Goal: Information Seeking & Learning: Compare options

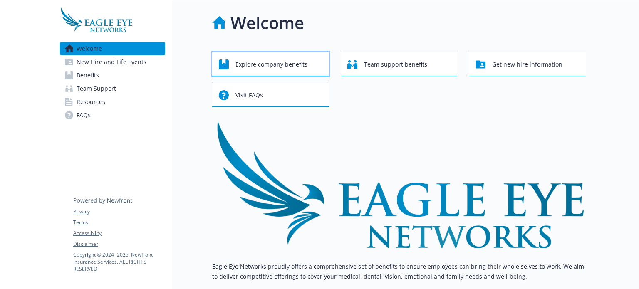
click at [261, 59] on span "Explore company benefits" at bounding box center [271, 65] width 72 height 16
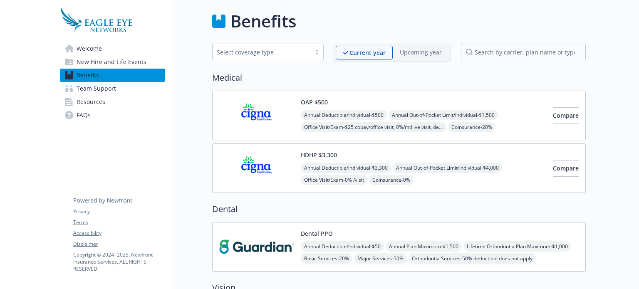
scroll to position [2, 0]
click at [278, 120] on img at bounding box center [256, 114] width 75 height 35
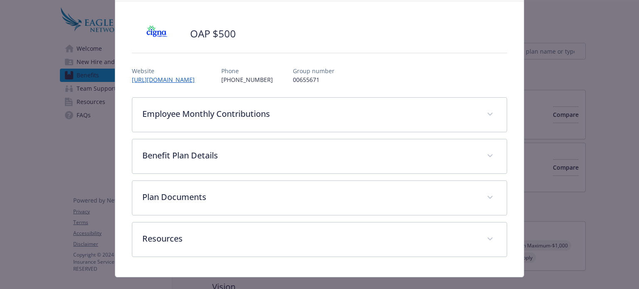
scroll to position [57, 0]
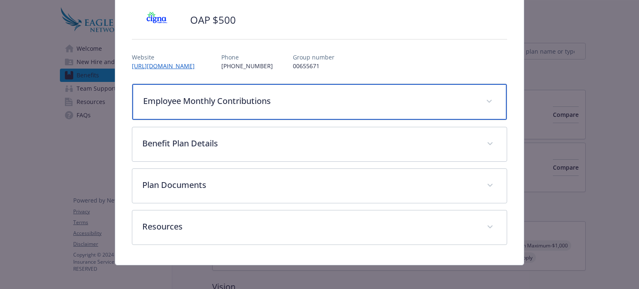
click at [483, 99] on span "details for plan Medical - OAP $500 - Medical PPO" at bounding box center [489, 101] width 13 height 13
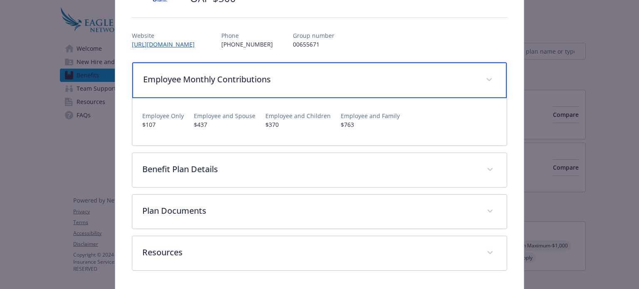
scroll to position [84, 0]
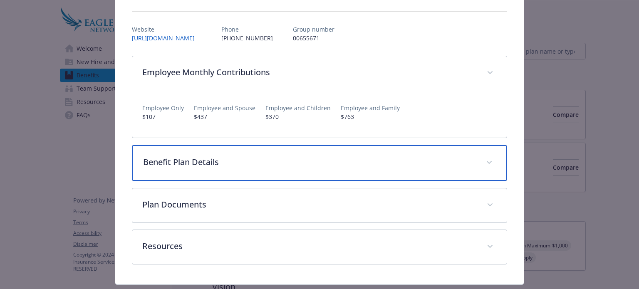
click at [483, 160] on span "details for plan Medical - OAP $500 - Medical PPO" at bounding box center [489, 162] width 13 height 13
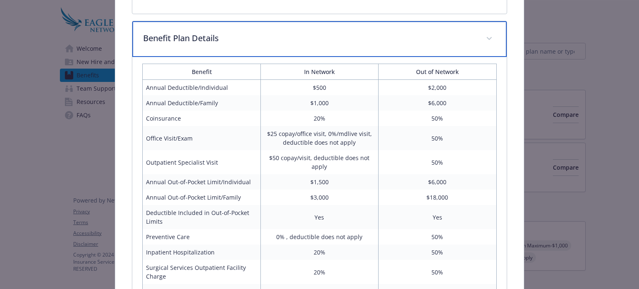
scroll to position [208, 0]
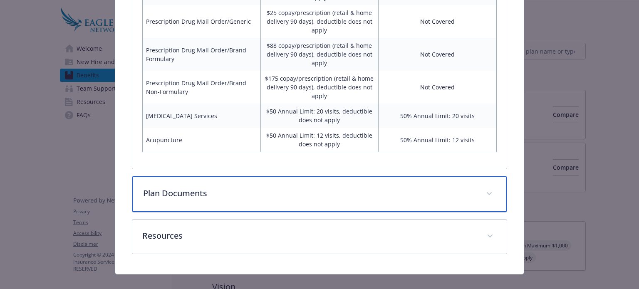
click at [451, 187] on p "Plan Documents" at bounding box center [309, 193] width 332 height 12
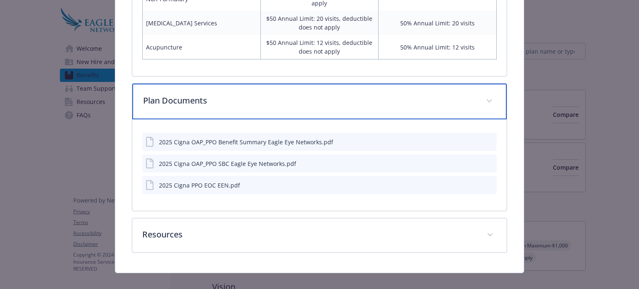
scroll to position [774, 0]
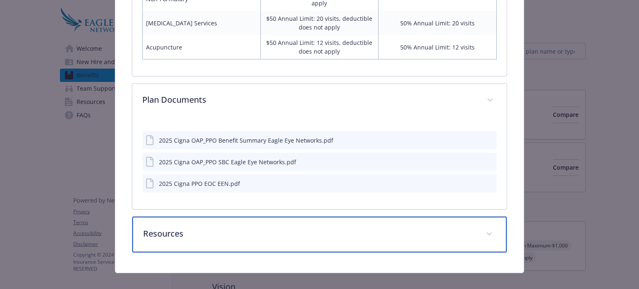
click at [441, 230] on p "Resources" at bounding box center [309, 234] width 332 height 12
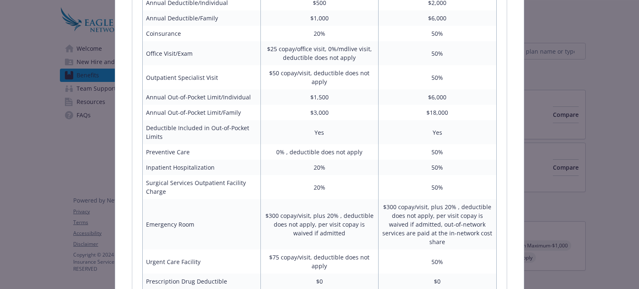
scroll to position [0, 0]
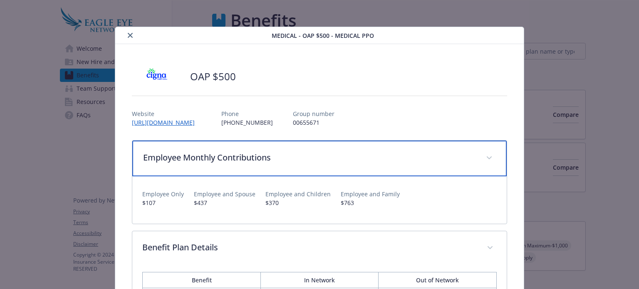
click at [486, 159] on span "details for plan Medical - OAP $500 - Medical PPO" at bounding box center [489, 157] width 13 height 13
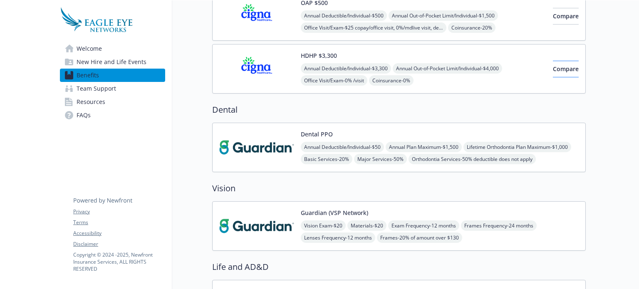
scroll to position [101, 0]
click at [559, 151] on div "Annual Deductible/Individual - $50 Annual Plan Maximum - $1,500 Lifetime Orthod…" at bounding box center [440, 152] width 278 height 22
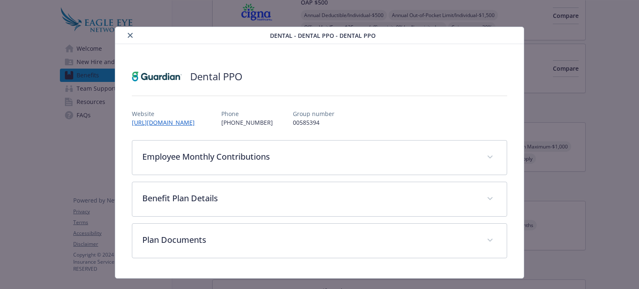
scroll to position [15, 0]
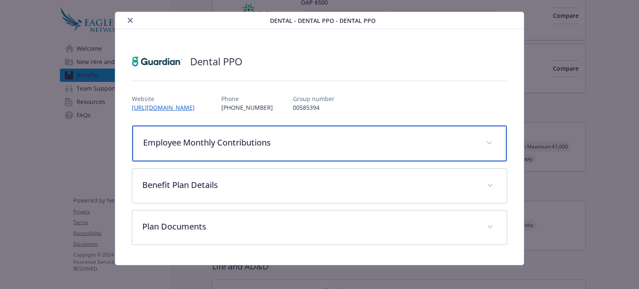
click at [442, 146] on p "Employee Monthly Contributions" at bounding box center [309, 142] width 332 height 12
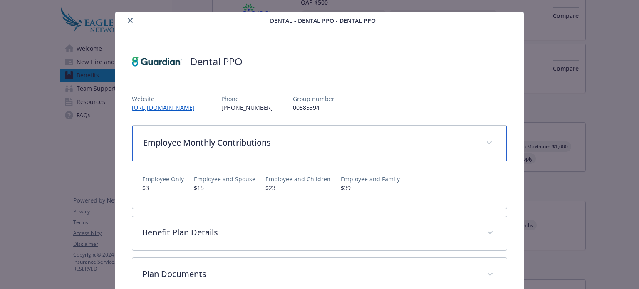
click at [442, 146] on p "Employee Monthly Contributions" at bounding box center [309, 142] width 332 height 12
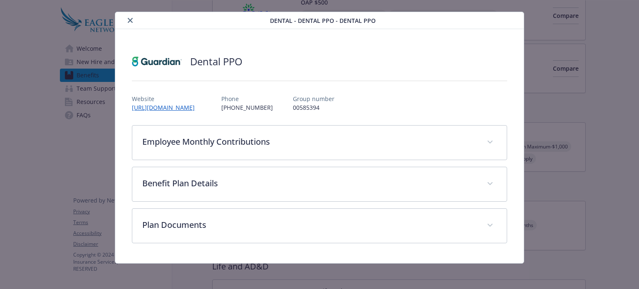
click at [129, 17] on button "close" at bounding box center [130, 20] width 10 height 10
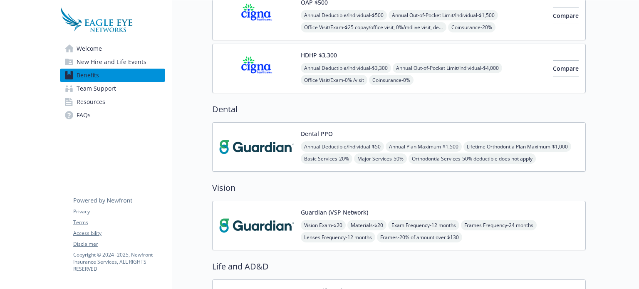
scroll to position [151, 0]
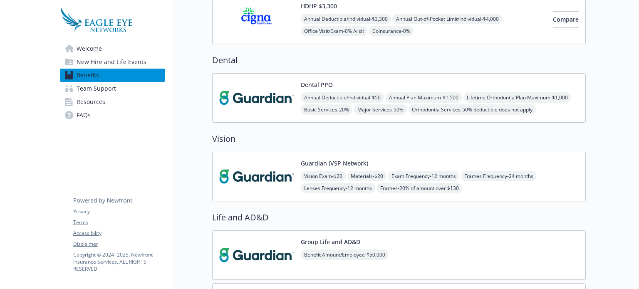
click at [555, 189] on div "Vision Exam - $20 Materials - $20 Exam Frequency - 12 months Frames Frequency -…" at bounding box center [440, 182] width 278 height 22
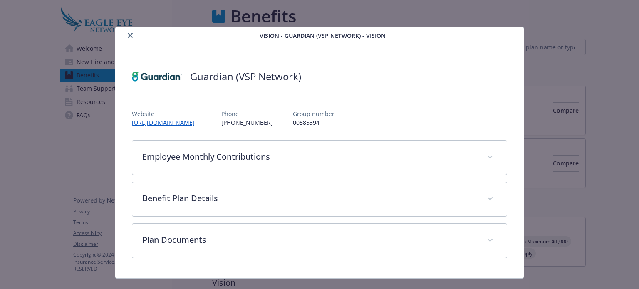
scroll to position [151, 0]
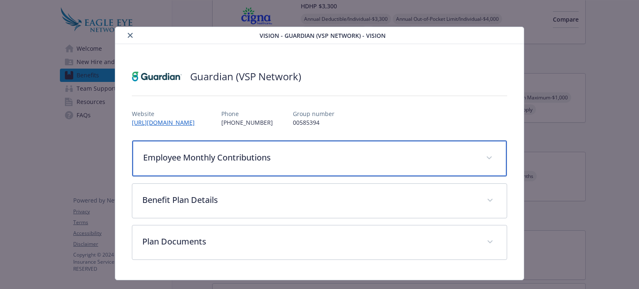
click at [368, 165] on div "Employee Monthly Contributions" at bounding box center [319, 159] width 374 height 36
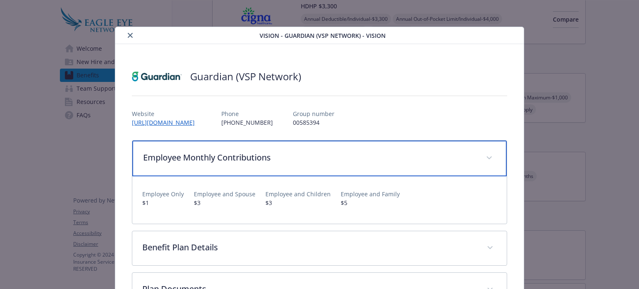
click at [368, 165] on div "Employee Monthly Contributions" at bounding box center [319, 159] width 374 height 36
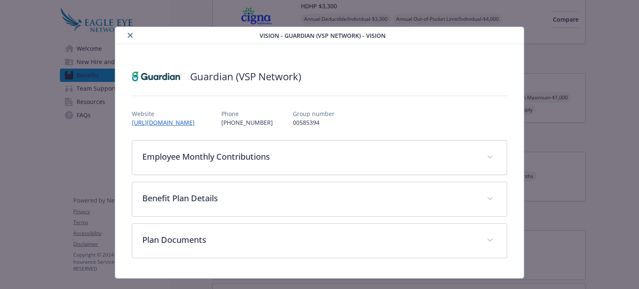
click at [121, 34] on div "details for plan Vision - Guardian (VSP Network) - Vision" at bounding box center [189, 35] width 141 height 10
click at [129, 36] on icon "close" at bounding box center [130, 35] width 5 height 5
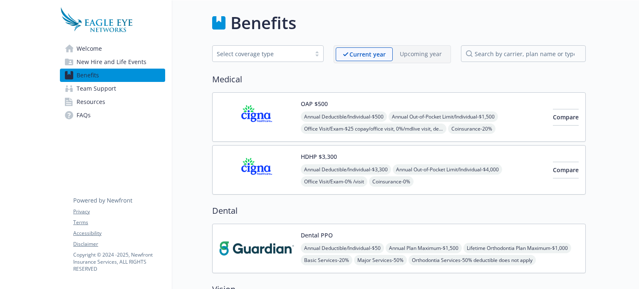
click at [290, 125] on img at bounding box center [256, 116] width 75 height 35
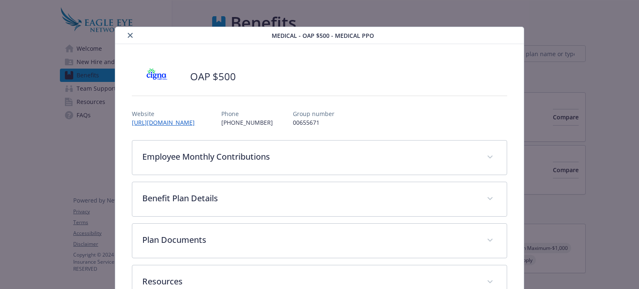
scroll to position [25, 0]
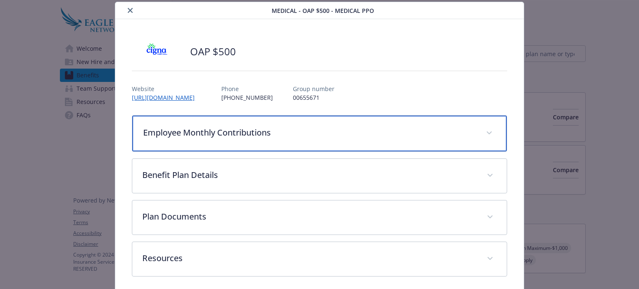
click at [310, 133] on p "Employee Monthly Contributions" at bounding box center [309, 132] width 332 height 12
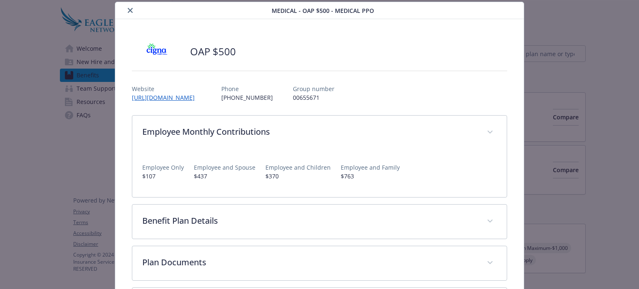
click at [352, 179] on p "$763" at bounding box center [370, 176] width 59 height 9
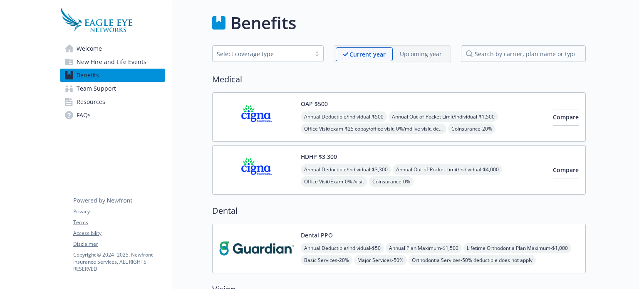
click at [128, 60] on span "New Hire and Life Events" at bounding box center [112, 61] width 70 height 13
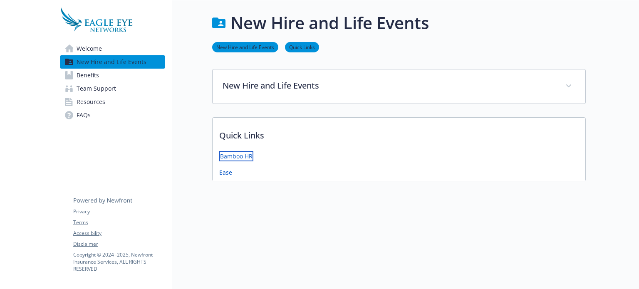
click at [241, 153] on link "Bamboo HR" at bounding box center [236, 156] width 34 height 10
click at [226, 172] on link "Ease" at bounding box center [226, 171] width 15 height 10
click at [112, 83] on span "Team Support" at bounding box center [97, 88] width 40 height 13
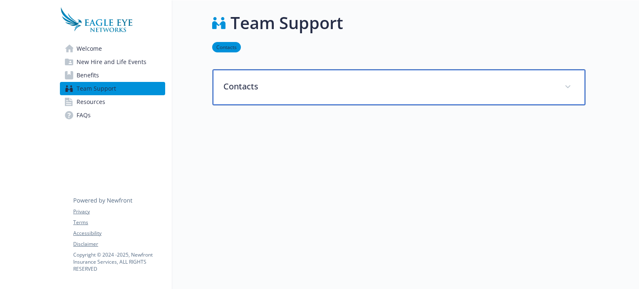
click at [239, 91] on p "Contacts" at bounding box center [388, 86] width 331 height 12
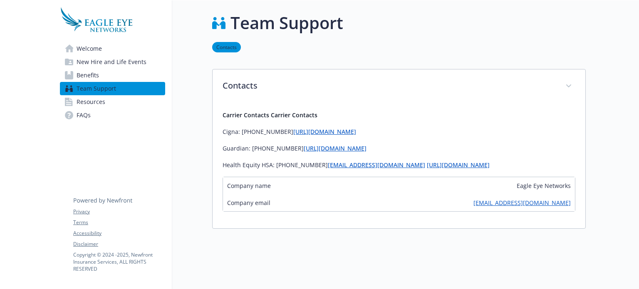
click at [108, 101] on link "Resources" at bounding box center [112, 101] width 105 height 13
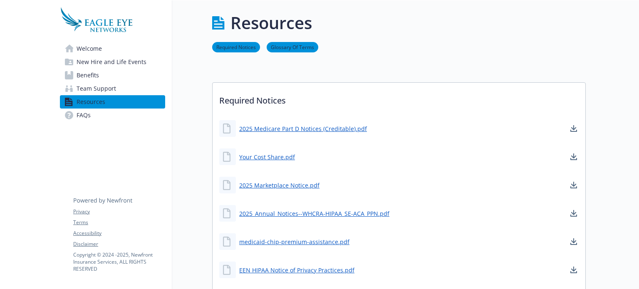
click at [111, 113] on link "FAQs" at bounding box center [112, 115] width 105 height 13
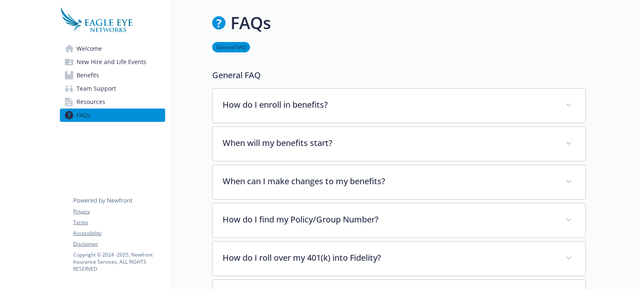
click at [128, 97] on link "Resources" at bounding box center [112, 101] width 105 height 13
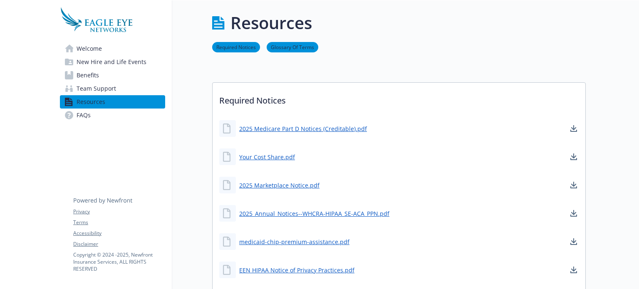
click at [126, 54] on link "Welcome" at bounding box center [112, 48] width 105 height 13
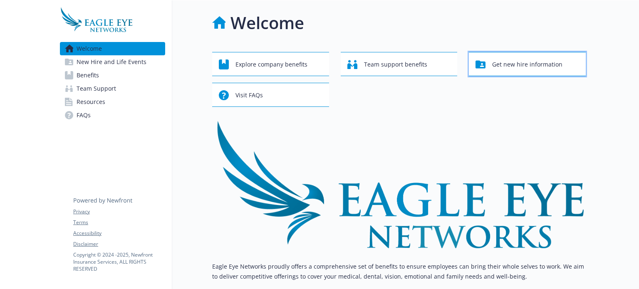
click at [503, 68] on span "Get new hire information" at bounding box center [527, 65] width 70 height 16
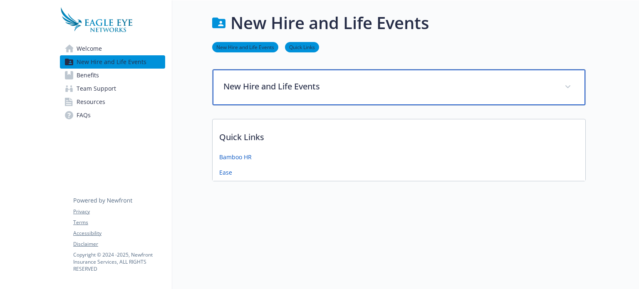
click at [285, 88] on p "New Hire and Life Events" at bounding box center [388, 86] width 331 height 12
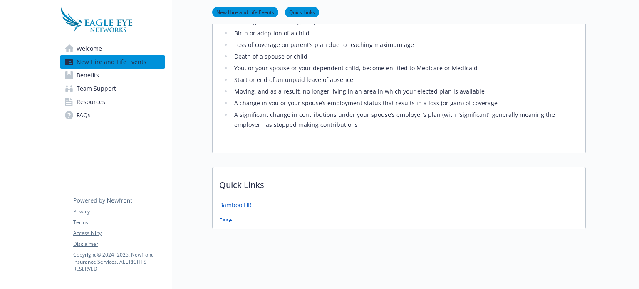
scroll to position [243, 0]
click at [101, 80] on link "Benefits" at bounding box center [112, 75] width 105 height 13
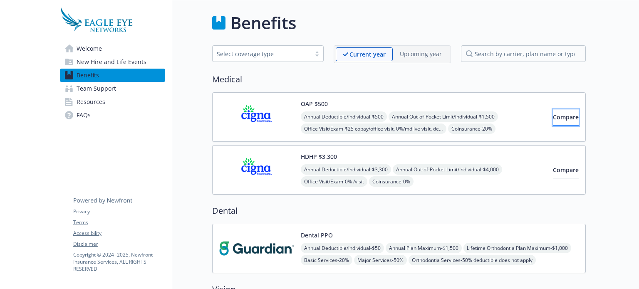
click at [567, 112] on button "Compare" at bounding box center [566, 117] width 26 height 17
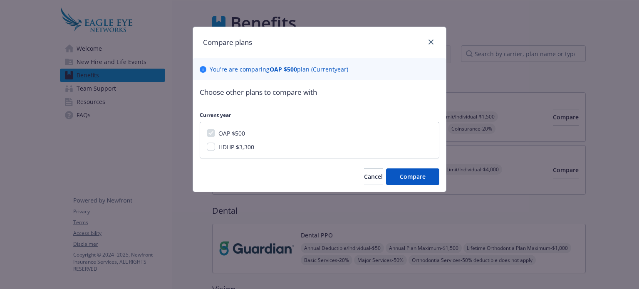
click at [233, 146] on span "HDHP $3,300" at bounding box center [236, 147] width 36 height 8
click at [215, 146] on input "HDHP $3,300" at bounding box center [211, 147] width 8 height 8
checkbox input "true"
click at [431, 45] on link "close" at bounding box center [431, 42] width 10 height 10
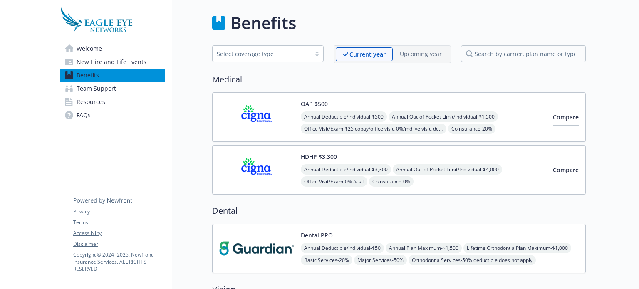
click at [495, 99] on div "OAP $500 Annual Deductible/Individual - $500 Annual Out-of-Pocket Limit/Individ…" at bounding box center [423, 116] width 245 height 35
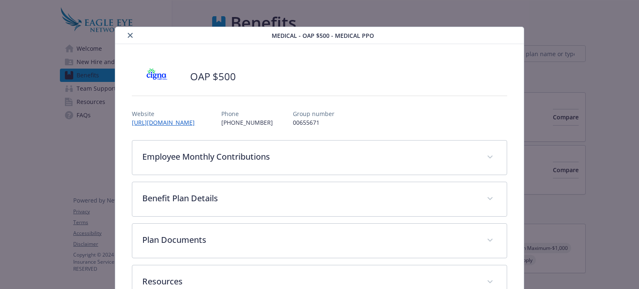
scroll to position [25, 0]
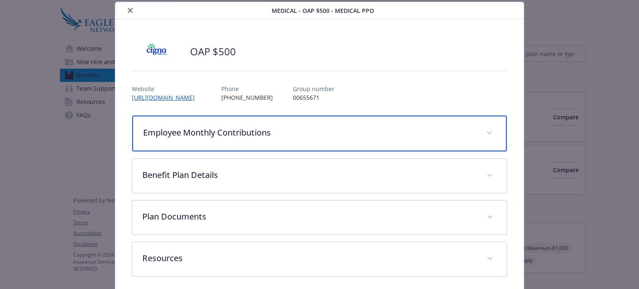
click at [286, 142] on div "Employee Monthly Contributions" at bounding box center [319, 134] width 374 height 36
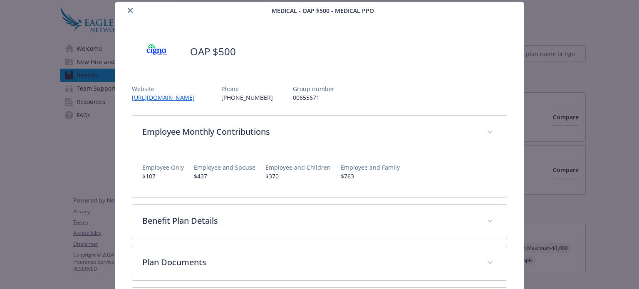
click at [130, 10] on icon "close" at bounding box center [130, 10] width 5 height 5
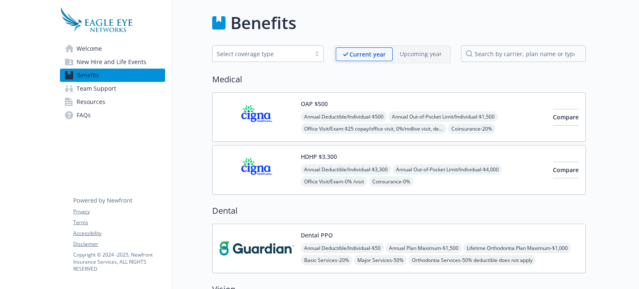
click at [280, 161] on img at bounding box center [256, 169] width 75 height 35
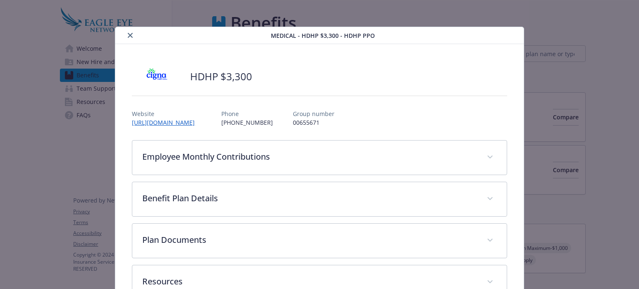
scroll to position [25, 0]
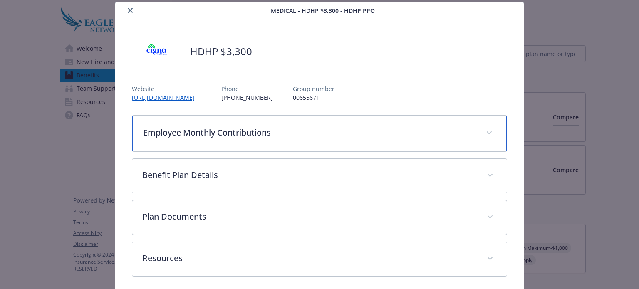
click at [364, 126] on p "Employee Monthly Contributions" at bounding box center [309, 132] width 332 height 12
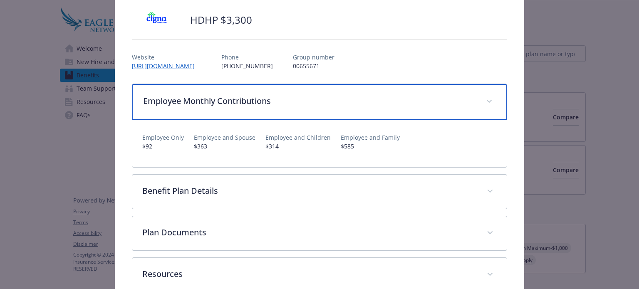
scroll to position [57, 0]
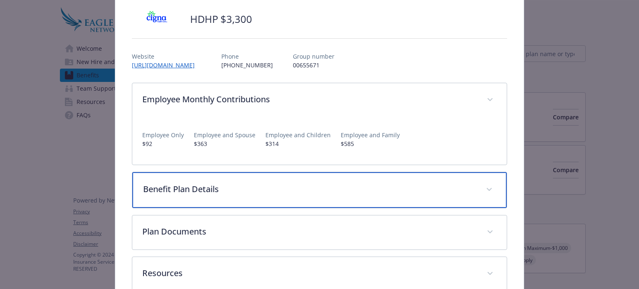
click at [302, 188] on p "Benefit Plan Details" at bounding box center [309, 189] width 332 height 12
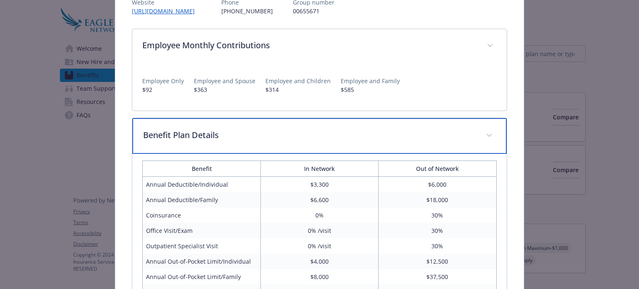
scroll to position [0, 0]
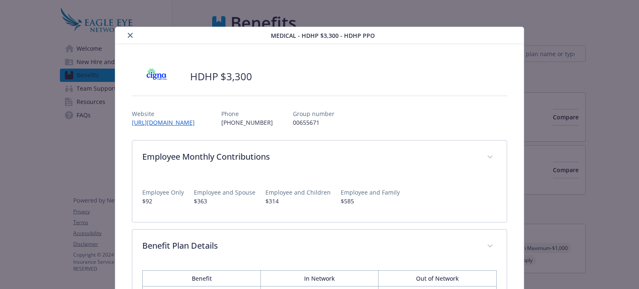
click at [128, 38] on button "close" at bounding box center [130, 35] width 10 height 10
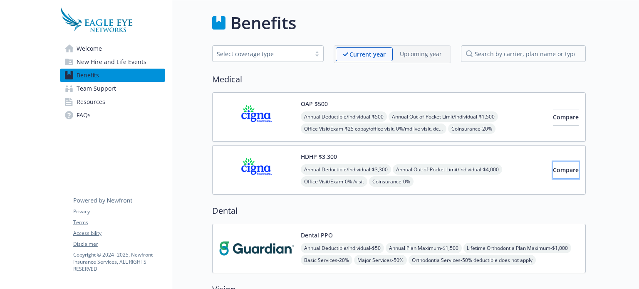
click at [562, 163] on button "Compare" at bounding box center [566, 170] width 26 height 17
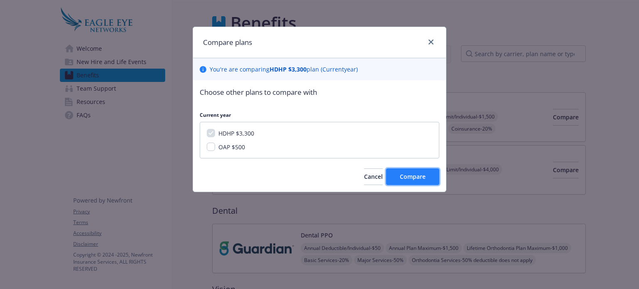
click at [408, 181] on button "Compare" at bounding box center [412, 176] width 53 height 17
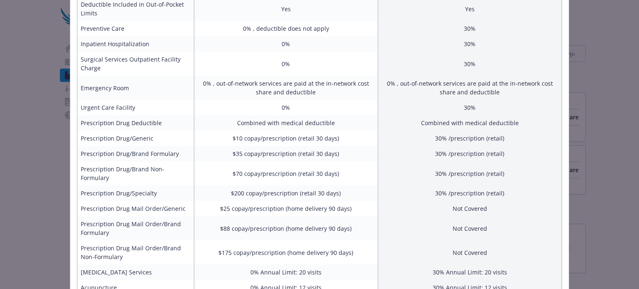
scroll to position [306, 0]
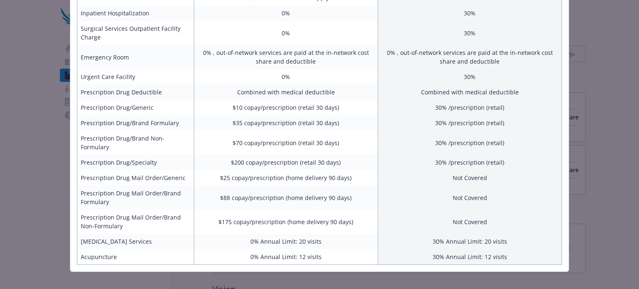
click at [602, 93] on div "Benefits Info HDHP $3,300 Current year Employee Only (Monthly) $92 Employee and…" at bounding box center [319, 144] width 639 height 289
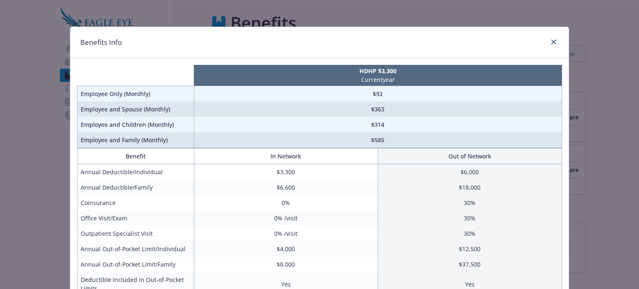
scroll to position [0, 0]
click at [554, 42] on link "close" at bounding box center [554, 42] width 10 height 10
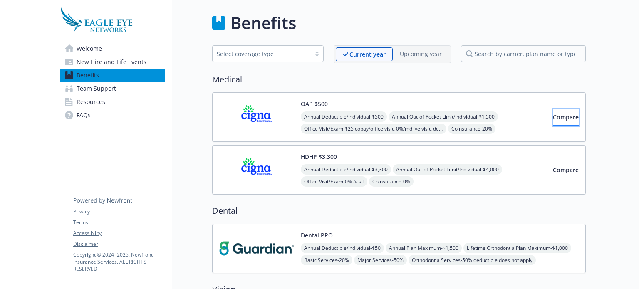
click at [553, 116] on span "Compare" at bounding box center [566, 117] width 26 height 8
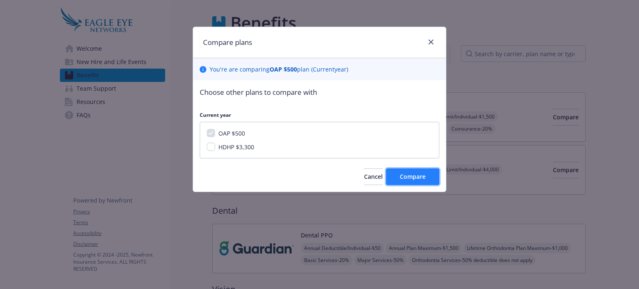
click at [413, 176] on span "Compare" at bounding box center [413, 177] width 26 height 8
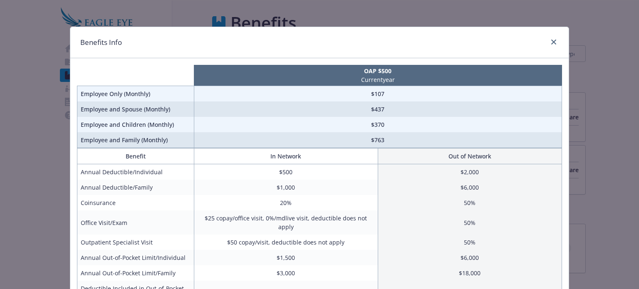
click at [546, 38] on div "compare plan details" at bounding box center [551, 42] width 13 height 11
click at [551, 40] on icon "close" at bounding box center [553, 42] width 5 height 5
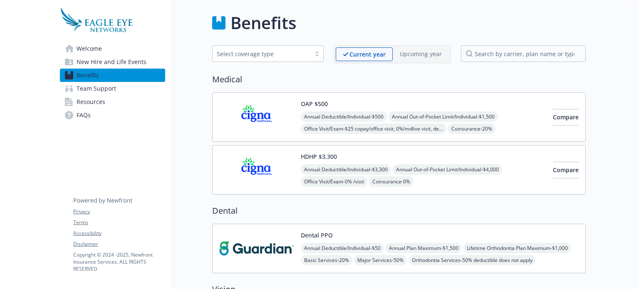
click at [492, 102] on div "OAP $500 Annual Deductible/Individual - $500 Annual Out-of-Pocket Limit/Individ…" at bounding box center [423, 116] width 245 height 35
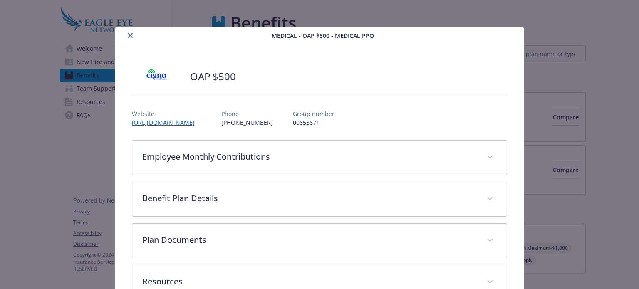
scroll to position [25, 0]
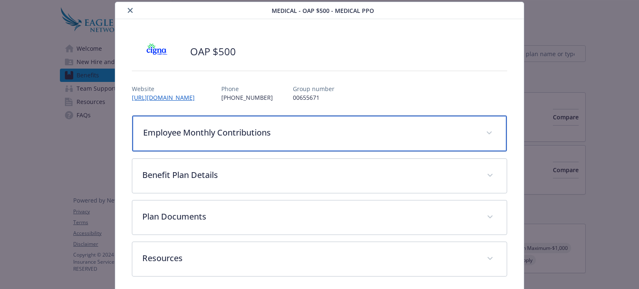
click at [372, 131] on p "Employee Monthly Contributions" at bounding box center [309, 132] width 332 height 12
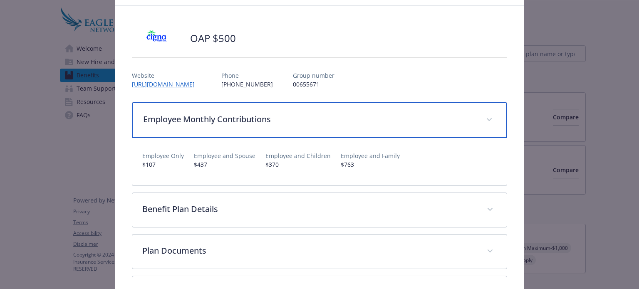
scroll to position [38, 0]
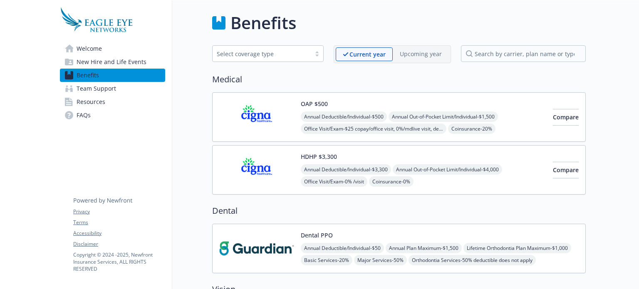
click at [395, 96] on div "OAP $500 Annual Deductible/Individual - $500 Annual Out-of-Pocket Limit/Individ…" at bounding box center [399, 117] width 374 height 50
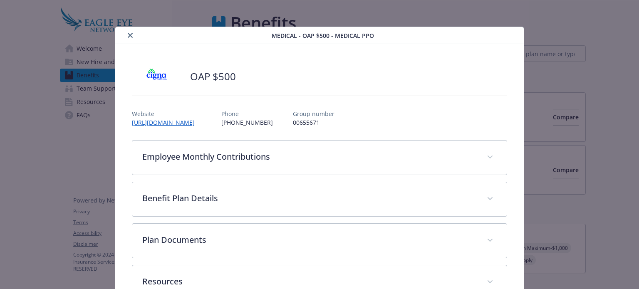
scroll to position [25, 0]
